Goal: Task Accomplishment & Management: Use online tool/utility

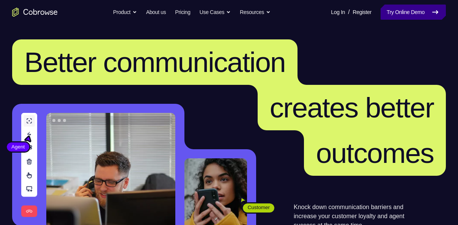
click at [405, 15] on link "Try Online Demo" at bounding box center [413, 12] width 65 height 15
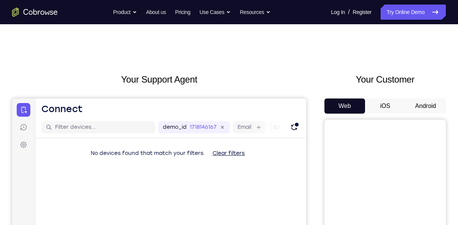
click at [411, 104] on button "Android" at bounding box center [425, 106] width 41 height 15
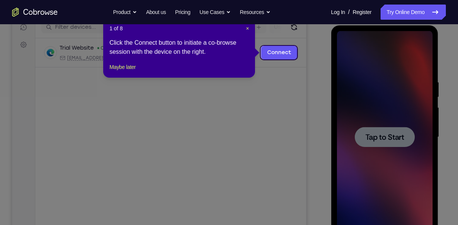
click at [375, 89] on icon at bounding box center [232, 112] width 464 height 225
drag, startPoint x: 136, startPoint y: 75, endPoint x: 245, endPoint y: 100, distance: 111.7
click at [135, 72] on button "Maybe later" at bounding box center [122, 67] width 26 height 9
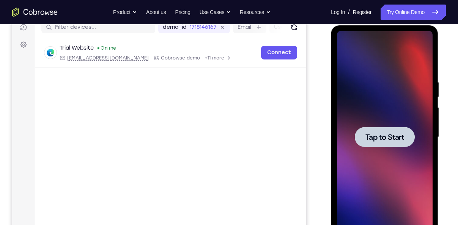
drag, startPoint x: 373, startPoint y: 93, endPoint x: 648, endPoint y: 94, distance: 275.5
click at [373, 93] on div at bounding box center [385, 137] width 96 height 212
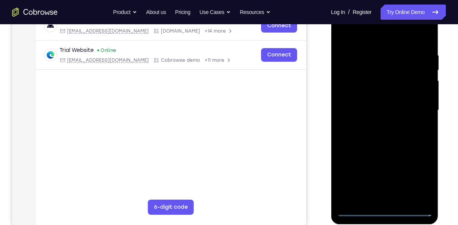
scroll to position [127, 0]
click at [381, 212] on div at bounding box center [385, 110] width 96 height 212
click at [422, 179] on div at bounding box center [385, 110] width 96 height 212
click at [346, 34] on div at bounding box center [385, 110] width 96 height 212
click at [422, 107] on div at bounding box center [385, 110] width 96 height 212
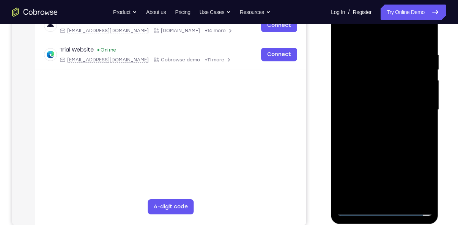
click at [375, 124] on div at bounding box center [385, 110] width 96 height 212
click at [365, 104] on div at bounding box center [385, 110] width 96 height 212
click at [380, 96] on div at bounding box center [385, 110] width 96 height 212
click at [379, 107] on div at bounding box center [385, 110] width 96 height 212
click at [397, 146] on div at bounding box center [385, 110] width 96 height 212
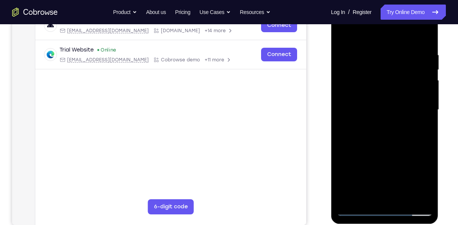
click at [404, 199] on div at bounding box center [385, 110] width 96 height 212
click at [419, 33] on div at bounding box center [385, 110] width 96 height 212
click at [378, 150] on div at bounding box center [385, 110] width 96 height 212
click at [390, 99] on div at bounding box center [385, 110] width 96 height 212
click at [425, 184] on div at bounding box center [385, 110] width 96 height 212
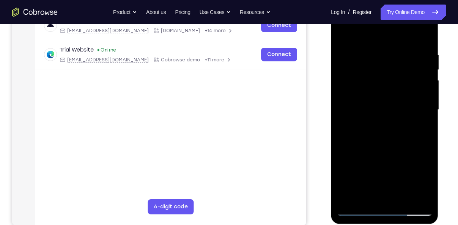
click at [425, 184] on div at bounding box center [385, 110] width 96 height 212
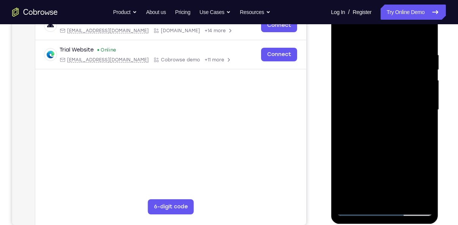
click at [415, 128] on div at bounding box center [385, 110] width 96 height 212
click at [421, 130] on div at bounding box center [385, 110] width 96 height 212
click at [345, 35] on div at bounding box center [385, 110] width 96 height 212
click at [346, 31] on div at bounding box center [385, 110] width 96 height 212
click at [425, 30] on div at bounding box center [385, 110] width 96 height 212
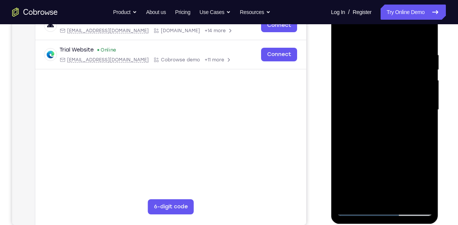
click at [367, 74] on div at bounding box center [385, 110] width 96 height 212
click at [397, 58] on div at bounding box center [385, 110] width 96 height 212
click at [343, 32] on div at bounding box center [385, 110] width 96 height 212
click at [420, 200] on div at bounding box center [385, 110] width 96 height 212
click at [343, 36] on div at bounding box center [385, 110] width 96 height 212
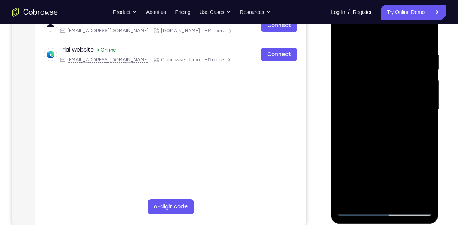
click at [370, 155] on div at bounding box center [385, 110] width 96 height 212
click at [420, 45] on div at bounding box center [385, 110] width 96 height 212
click at [379, 160] on div at bounding box center [385, 110] width 96 height 212
click at [344, 36] on div at bounding box center [385, 110] width 96 height 212
click at [349, 201] on div at bounding box center [385, 110] width 96 height 212
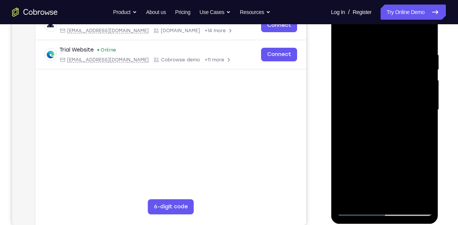
click at [349, 201] on div at bounding box center [385, 110] width 96 height 212
click at [423, 32] on div at bounding box center [385, 110] width 96 height 212
click at [429, 31] on div at bounding box center [385, 110] width 96 height 212
drag, startPoint x: 382, startPoint y: 83, endPoint x: 375, endPoint y: 147, distance: 64.2
click at [375, 147] on div at bounding box center [385, 110] width 96 height 212
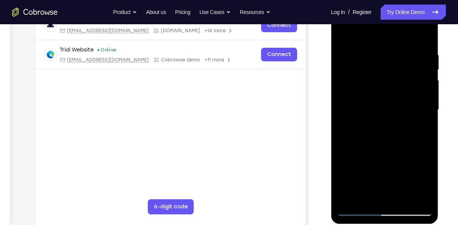
drag, startPoint x: 381, startPoint y: 68, endPoint x: 370, endPoint y: 155, distance: 87.6
click at [370, 155] on div at bounding box center [385, 110] width 96 height 212
click at [357, 54] on div at bounding box center [385, 110] width 96 height 212
click at [385, 101] on div at bounding box center [385, 110] width 96 height 212
drag, startPoint x: 378, startPoint y: 155, endPoint x: 372, endPoint y: 63, distance: 92.0
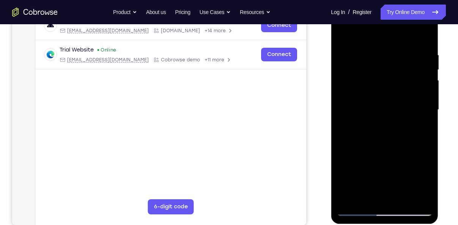
click at [372, 63] on div at bounding box center [385, 110] width 96 height 212
drag, startPoint x: 371, startPoint y: 170, endPoint x: 366, endPoint y: 35, distance: 135.2
click at [366, 35] on div at bounding box center [385, 110] width 96 height 212
drag, startPoint x: 370, startPoint y: 173, endPoint x: 370, endPoint y: 45, distance: 127.9
click at [370, 45] on div at bounding box center [385, 110] width 96 height 212
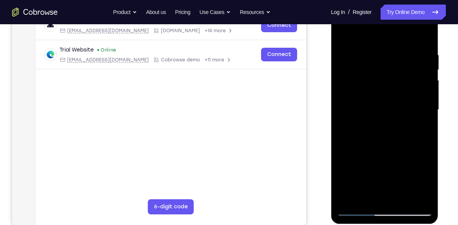
drag, startPoint x: 377, startPoint y: 179, endPoint x: 368, endPoint y: 31, distance: 148.2
click at [368, 31] on div at bounding box center [385, 110] width 96 height 212
drag, startPoint x: 374, startPoint y: 171, endPoint x: 704, endPoint y: 18, distance: 364.3
click at [373, 20] on div at bounding box center [385, 110] width 96 height 212
click at [348, 198] on div at bounding box center [385, 110] width 96 height 212
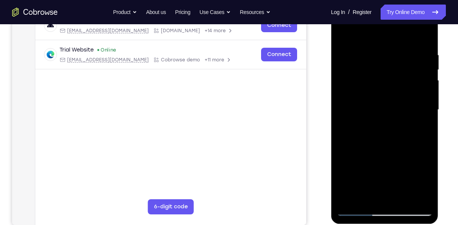
click at [377, 57] on div at bounding box center [385, 110] width 96 height 212
click at [415, 197] on div at bounding box center [385, 110] width 96 height 212
click at [422, 151] on div at bounding box center [385, 110] width 96 height 212
click at [412, 199] on div at bounding box center [385, 110] width 96 height 212
click at [422, 35] on div at bounding box center [385, 110] width 96 height 212
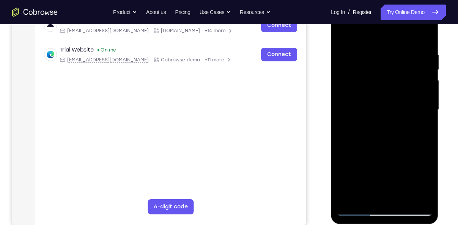
click at [422, 35] on div at bounding box center [385, 110] width 96 height 212
click at [392, 52] on div at bounding box center [385, 110] width 96 height 212
click at [422, 115] on div at bounding box center [385, 110] width 96 height 212
click at [423, 38] on div at bounding box center [385, 110] width 96 height 212
click at [421, 52] on div at bounding box center [385, 110] width 96 height 212
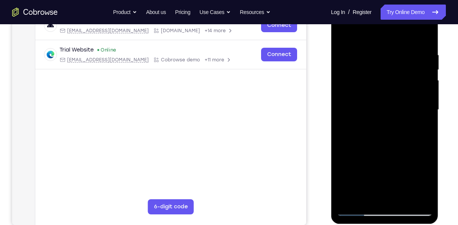
click at [421, 196] on div at bounding box center [385, 110] width 96 height 212
click at [365, 33] on div at bounding box center [385, 110] width 96 height 212
click at [342, 32] on div at bounding box center [385, 110] width 96 height 212
click at [346, 153] on div at bounding box center [385, 110] width 96 height 212
click at [382, 200] on div at bounding box center [385, 110] width 96 height 212
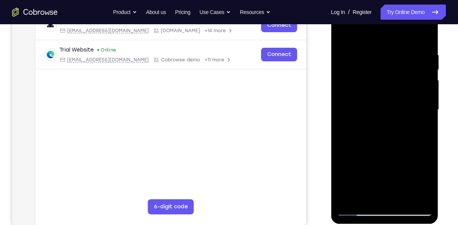
click at [357, 209] on div at bounding box center [385, 110] width 96 height 212
click at [419, 195] on div at bounding box center [385, 110] width 96 height 212
click at [421, 36] on div at bounding box center [385, 110] width 96 height 212
click at [416, 52] on div at bounding box center [385, 110] width 96 height 212
click at [356, 34] on div at bounding box center [385, 110] width 96 height 212
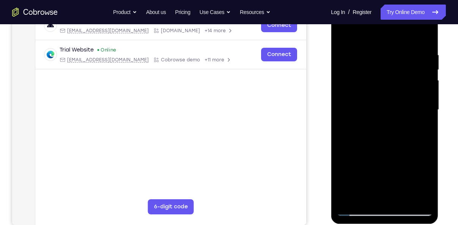
click at [347, 107] on div at bounding box center [385, 110] width 96 height 212
click at [448, 84] on div "Your Support Agent Your Customer Web iOS Android Next Steps We’d be happy to gi…" at bounding box center [229, 147] width 458 height 500
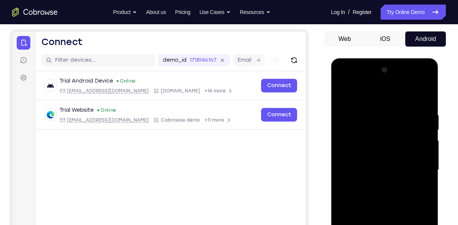
scroll to position [67, 0]
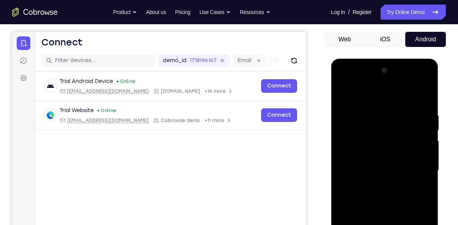
click at [426, 72] on div at bounding box center [385, 171] width 96 height 212
click at [344, 93] on div at bounding box center [385, 171] width 96 height 212
click at [412, 134] on div at bounding box center [385, 171] width 96 height 212
click at [423, 97] on div at bounding box center [385, 171] width 96 height 212
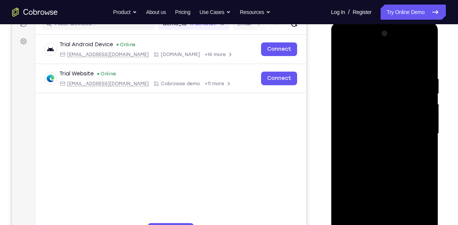
scroll to position [105, 0]
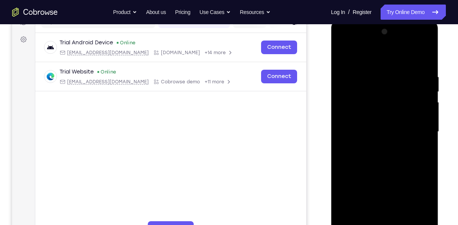
click at [406, 222] on div at bounding box center [385, 132] width 96 height 212
drag, startPoint x: 395, startPoint y: 99, endPoint x: 378, endPoint y: 214, distance: 116.2
click at [378, 214] on div at bounding box center [385, 132] width 96 height 212
click at [346, 54] on div at bounding box center [385, 132] width 96 height 212
click at [397, 79] on div at bounding box center [385, 132] width 96 height 212
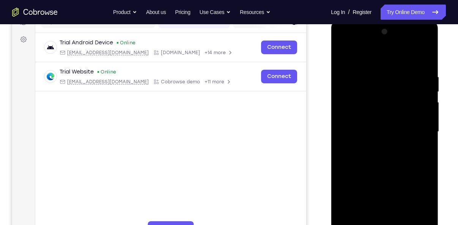
click at [413, 118] on div at bounding box center [385, 132] width 96 height 212
click at [423, 60] on div at bounding box center [385, 132] width 96 height 212
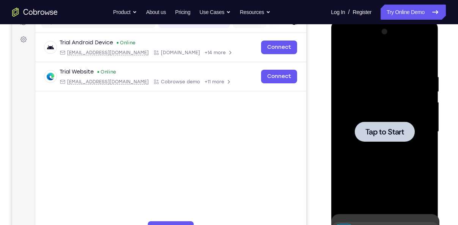
click at [375, 76] on div at bounding box center [385, 132] width 96 height 212
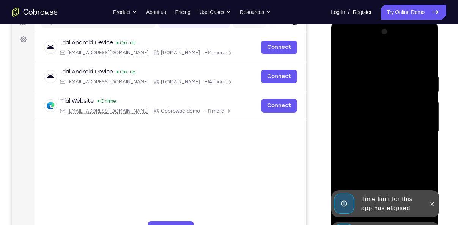
scroll to position [149, 0]
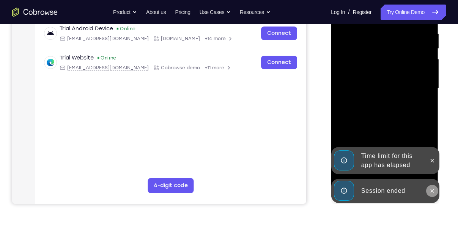
click at [430, 189] on icon at bounding box center [432, 191] width 6 height 6
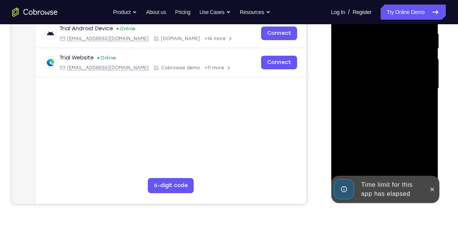
click at [384, 190] on div "Time limit for this app has elapsed" at bounding box center [391, 190] width 66 height 24
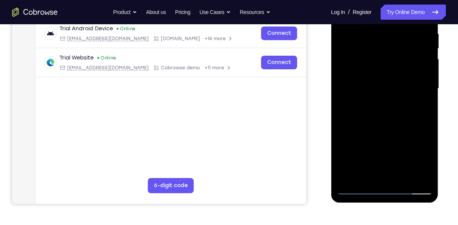
click at [384, 190] on div at bounding box center [385, 89] width 96 height 212
click at [417, 160] on div at bounding box center [385, 89] width 96 height 212
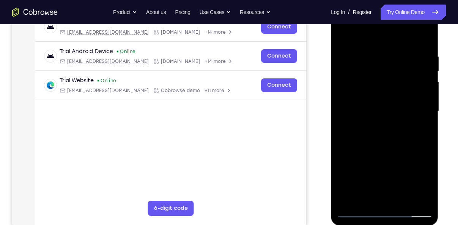
scroll to position [118, 0]
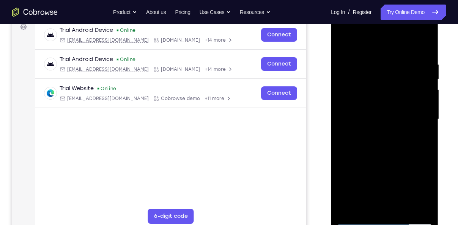
click at [344, 44] on div at bounding box center [385, 119] width 96 height 212
click at [417, 118] on div at bounding box center [385, 119] width 96 height 212
click at [376, 133] on div at bounding box center [385, 119] width 96 height 212
click at [408, 114] on div at bounding box center [385, 119] width 96 height 212
click at [398, 107] on div at bounding box center [385, 119] width 96 height 212
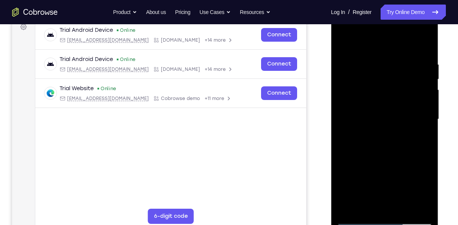
click at [387, 119] on div at bounding box center [385, 119] width 96 height 212
click at [376, 145] on div at bounding box center [385, 119] width 96 height 212
click at [394, 154] on div at bounding box center [385, 119] width 96 height 212
click at [423, 209] on div at bounding box center [385, 119] width 96 height 212
click at [405, 208] on div at bounding box center [385, 119] width 96 height 212
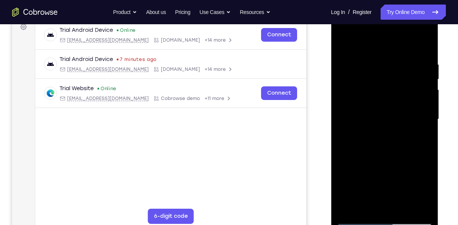
click at [378, 157] on div at bounding box center [385, 119] width 96 height 212
click at [391, 52] on div at bounding box center [385, 119] width 96 height 212
click at [372, 73] on div at bounding box center [385, 119] width 96 height 212
click at [354, 43] on div at bounding box center [385, 119] width 96 height 212
click at [352, 66] on div at bounding box center [385, 119] width 96 height 212
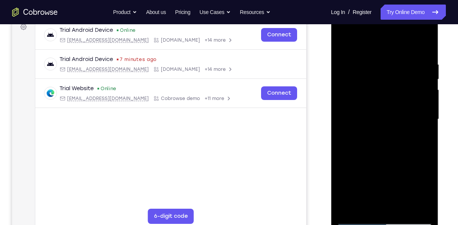
click at [393, 205] on div at bounding box center [385, 119] width 96 height 212
click at [358, 220] on div at bounding box center [385, 119] width 96 height 212
click at [421, 206] on div at bounding box center [385, 119] width 96 height 212
click at [346, 49] on div at bounding box center [385, 119] width 96 height 212
drag, startPoint x: 387, startPoint y: 148, endPoint x: 389, endPoint y: 71, distance: 77.0
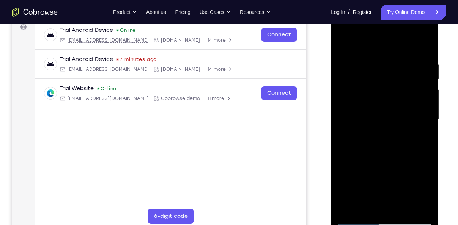
click at [389, 71] on div at bounding box center [385, 119] width 96 height 212
drag, startPoint x: 375, startPoint y: 90, endPoint x: 374, endPoint y: 155, distance: 65.3
click at [374, 155] on div at bounding box center [385, 119] width 96 height 212
click at [348, 209] on div at bounding box center [385, 119] width 96 height 212
click at [419, 209] on div at bounding box center [385, 119] width 96 height 212
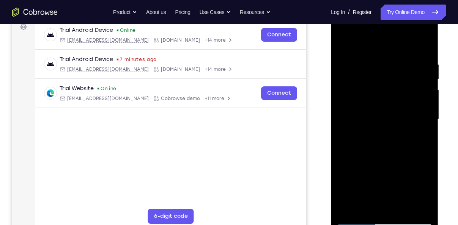
click at [403, 206] on div at bounding box center [385, 119] width 96 height 212
drag, startPoint x: 362, startPoint y: 140, endPoint x: 357, endPoint y: 237, distance: 97.3
click at [357, 225] on html "Online web based iOS Simulators and Android Emulators. Run iPhone, iPad, Mobile…" at bounding box center [385, 122] width 108 height 228
drag, startPoint x: 370, startPoint y: 115, endPoint x: 356, endPoint y: 225, distance: 111.0
click at [356, 225] on div at bounding box center [385, 119] width 96 height 212
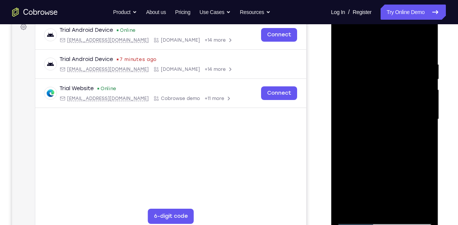
drag, startPoint x: 378, startPoint y: 104, endPoint x: 354, endPoint y: 242, distance: 140.2
click at [354, 225] on html "Online web based iOS Simulators and Android Emulators. Run iPhone, iPad, Mobile…" at bounding box center [385, 122] width 108 height 228
click at [344, 42] on div at bounding box center [385, 119] width 96 height 212
click at [372, 60] on div at bounding box center [385, 119] width 96 height 212
click at [423, 118] on div at bounding box center [385, 119] width 96 height 212
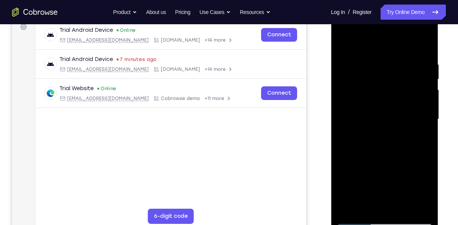
click at [425, 47] on div at bounding box center [385, 119] width 96 height 212
click at [401, 211] on div at bounding box center [385, 119] width 96 height 212
drag, startPoint x: 388, startPoint y: 79, endPoint x: 362, endPoint y: 224, distance: 147.7
click at [362, 224] on div at bounding box center [385, 119] width 96 height 212
click at [428, 211] on div at bounding box center [385, 119] width 96 height 212
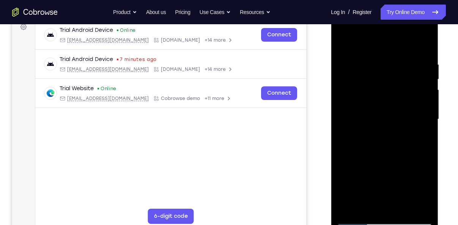
drag, startPoint x: 403, startPoint y: 167, endPoint x: 400, endPoint y: 35, distance: 132.5
click at [400, 35] on div at bounding box center [385, 119] width 96 height 212
click at [359, 219] on div at bounding box center [385, 119] width 96 height 212
click at [422, 208] on div at bounding box center [385, 119] width 96 height 212
drag, startPoint x: 379, startPoint y: 151, endPoint x: 380, endPoint y: 62, distance: 89.6
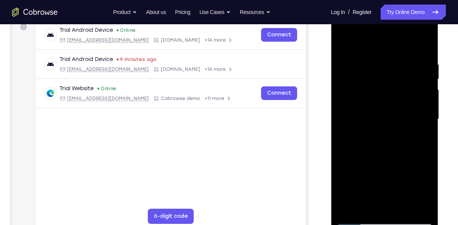
click at [380, 62] on div at bounding box center [385, 119] width 96 height 212
drag, startPoint x: 401, startPoint y: 176, endPoint x: 395, endPoint y: 113, distance: 63.7
click at [395, 113] on div at bounding box center [385, 119] width 96 height 212
click at [353, 132] on div at bounding box center [385, 119] width 96 height 212
drag, startPoint x: 373, startPoint y: 95, endPoint x: 366, endPoint y: 174, distance: 78.8
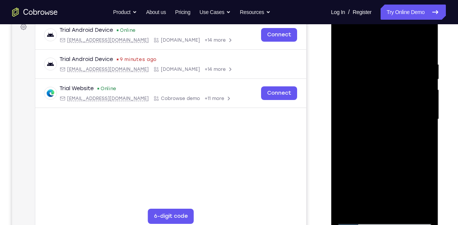
click at [366, 174] on div at bounding box center [385, 119] width 96 height 212
click at [427, 108] on div at bounding box center [385, 119] width 96 height 212
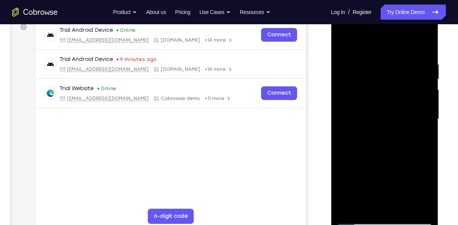
click at [341, 43] on div at bounding box center [385, 119] width 96 height 212
drag, startPoint x: 379, startPoint y: 168, endPoint x: 384, endPoint y: 122, distance: 46.2
click at [384, 122] on div at bounding box center [385, 119] width 96 height 212
click at [347, 78] on div at bounding box center [385, 119] width 96 height 212
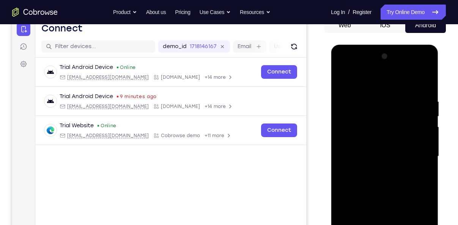
scroll to position [74, 0]
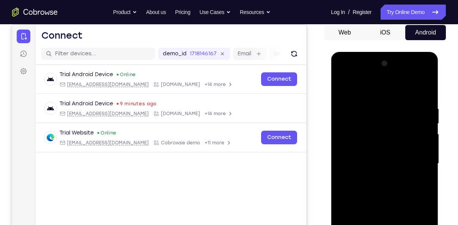
click at [427, 66] on div at bounding box center [385, 164] width 96 height 212
drag, startPoint x: 381, startPoint y: 197, endPoint x: 379, endPoint y: 123, distance: 73.6
click at [379, 123] on div at bounding box center [385, 164] width 96 height 212
drag, startPoint x: 377, startPoint y: 193, endPoint x: 387, endPoint y: 131, distance: 62.3
click at [387, 131] on div at bounding box center [385, 164] width 96 height 212
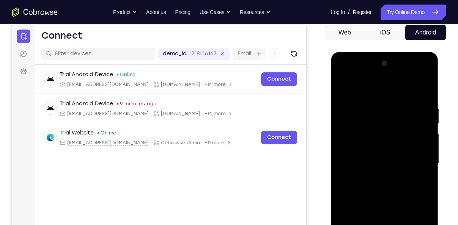
drag, startPoint x: 364, startPoint y: 183, endPoint x: 380, endPoint y: 104, distance: 80.4
click at [380, 104] on div at bounding box center [385, 164] width 96 height 212
